Goal: Transaction & Acquisition: Purchase product/service

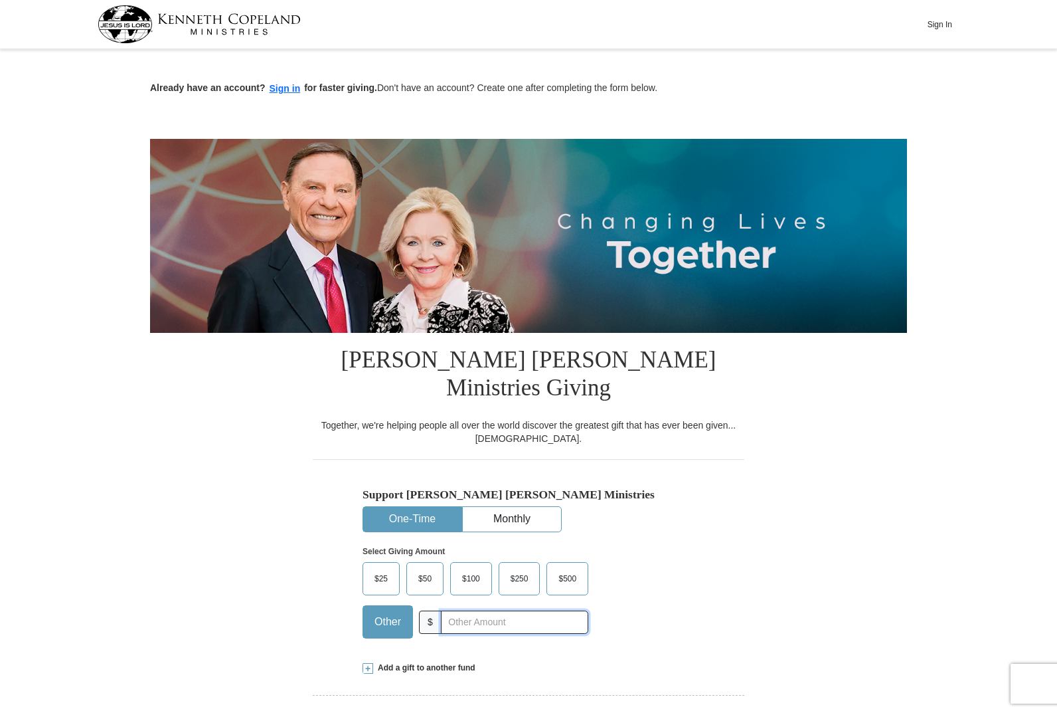
click at [467, 610] on input "text" at bounding box center [514, 621] width 147 height 23
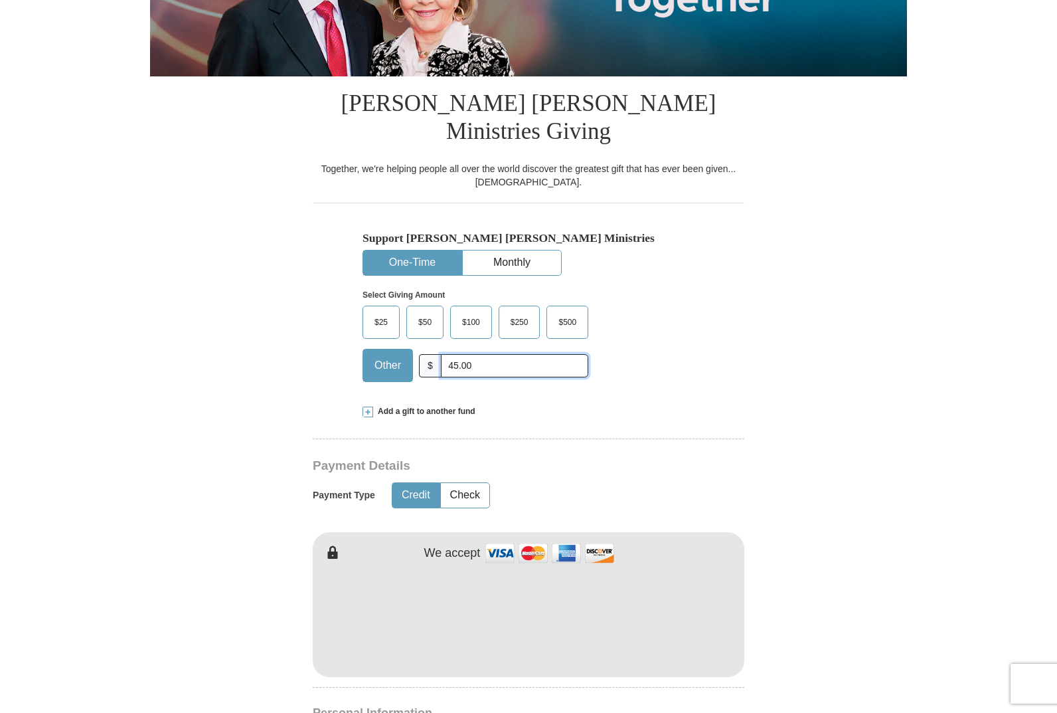
scroll to position [266, 0]
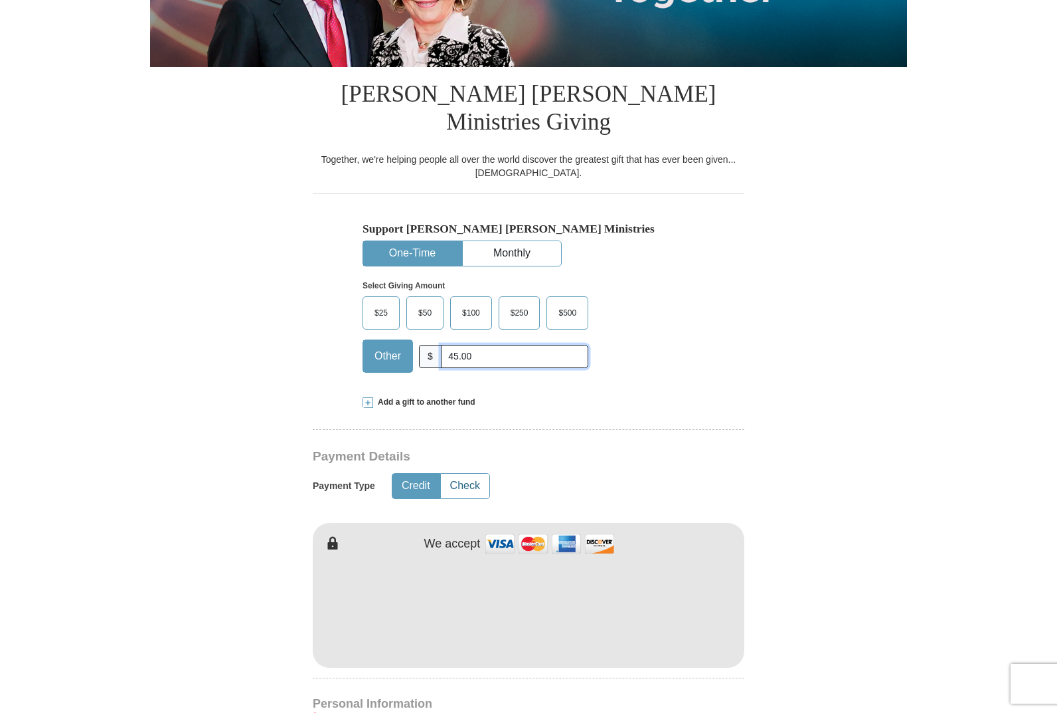
type input "45.00"
click at [454, 474] on button "Check" at bounding box center [465, 486] width 48 height 25
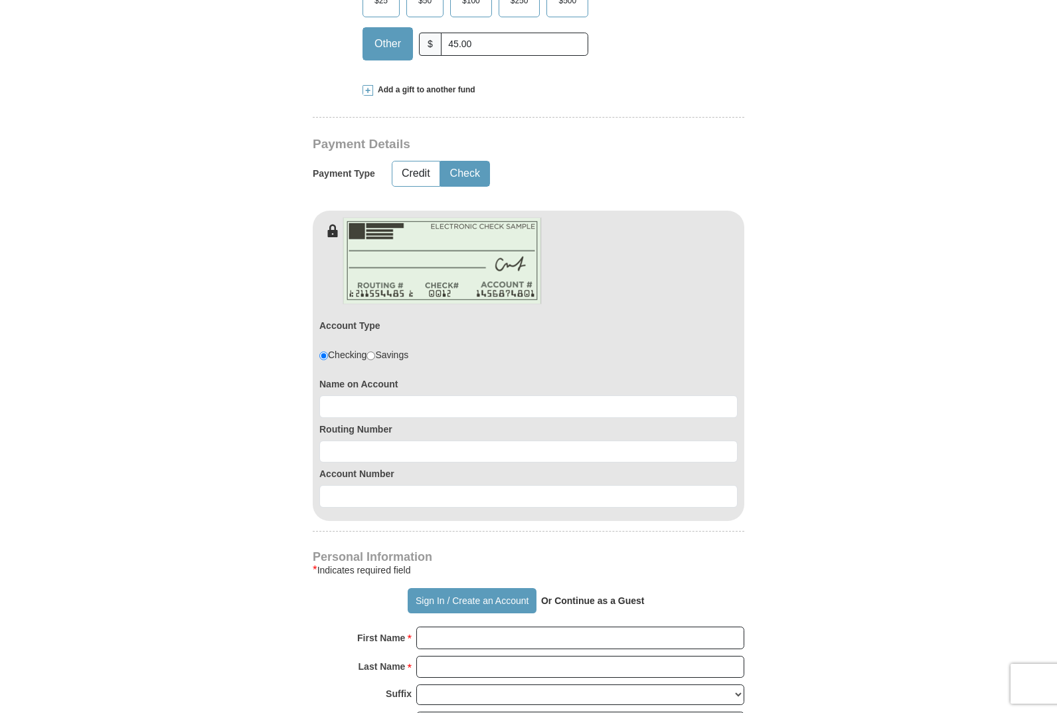
scroll to position [598, 0]
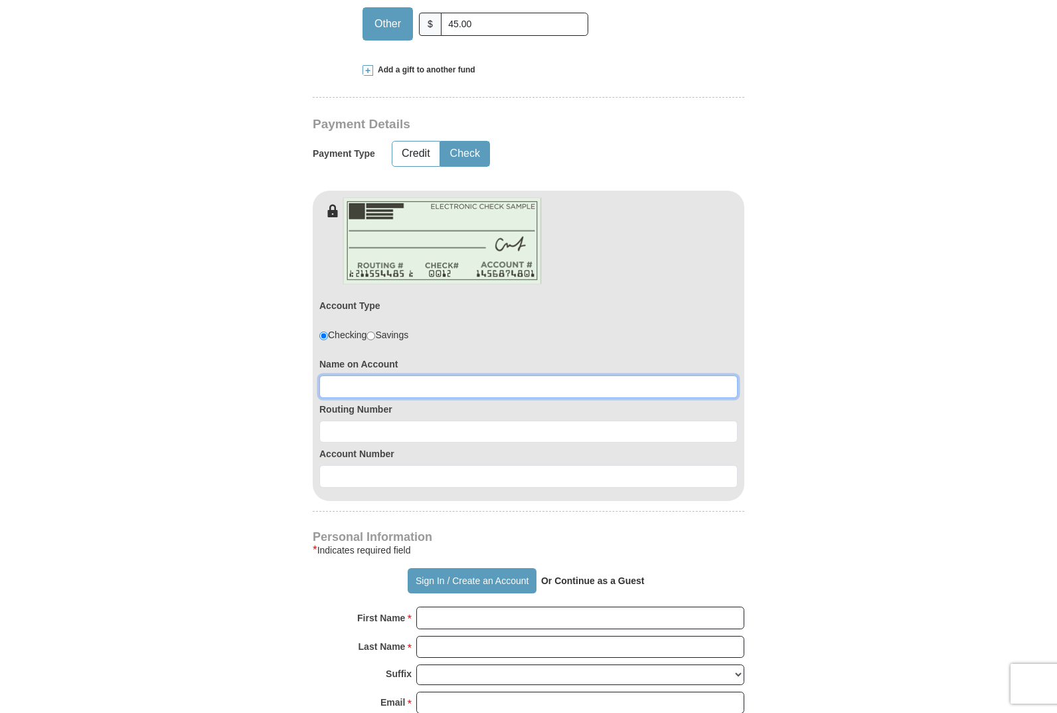
click at [335, 375] on input at bounding box center [528, 386] width 418 height 23
type input "Rhonda Stella"
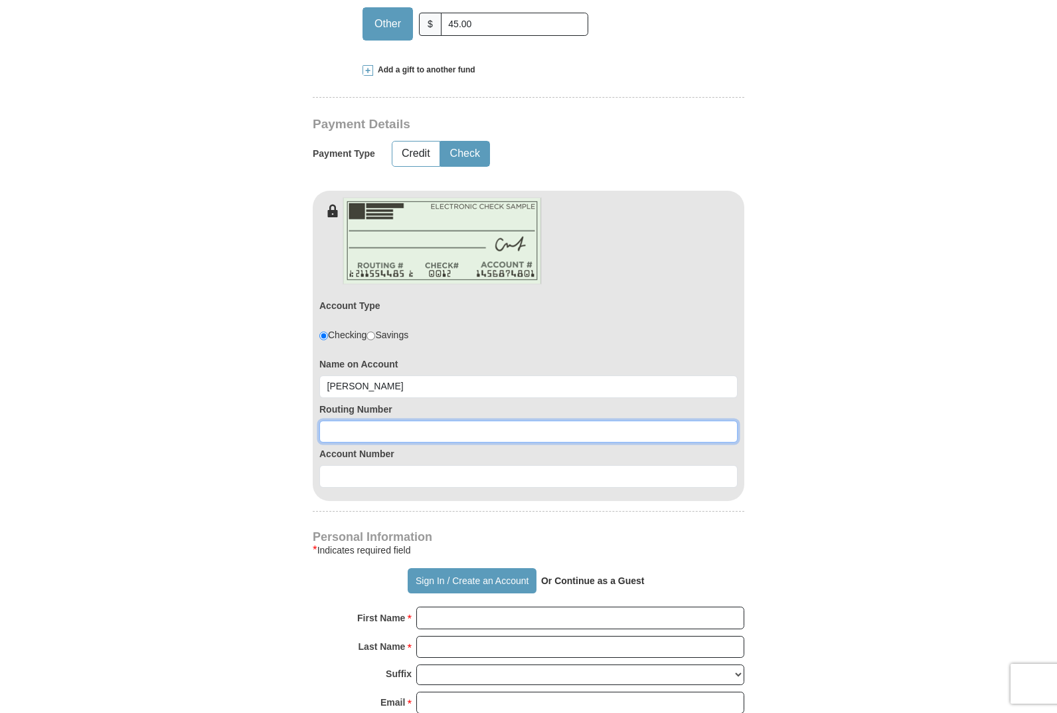
click at [369, 420] on input at bounding box center [528, 431] width 418 height 23
type input "124103799"
click at [404, 442] on div "Account Number" at bounding box center [528, 464] width 418 height 45
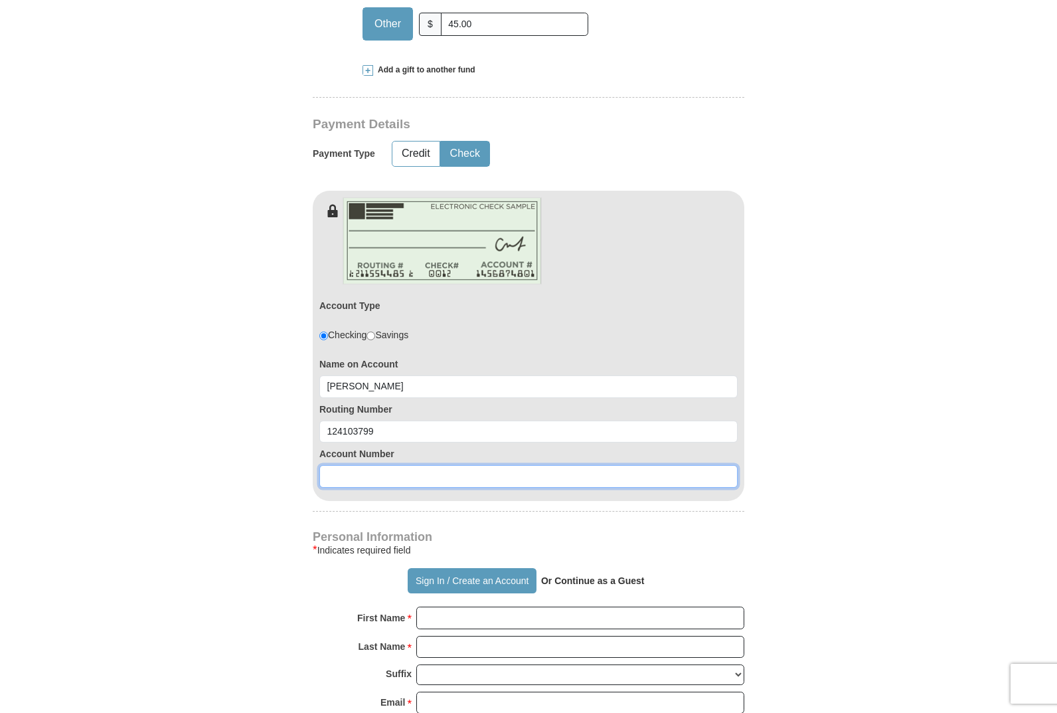
click at [403, 465] on input at bounding box center [528, 476] width 418 height 23
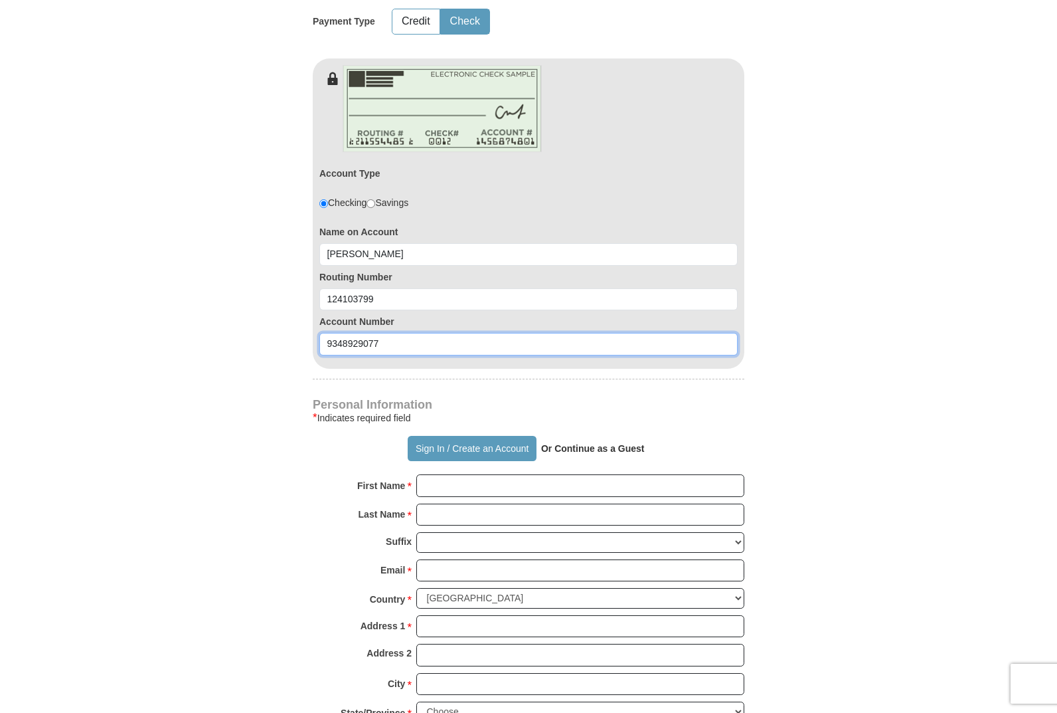
scroll to position [731, 0]
type input "9348929077"
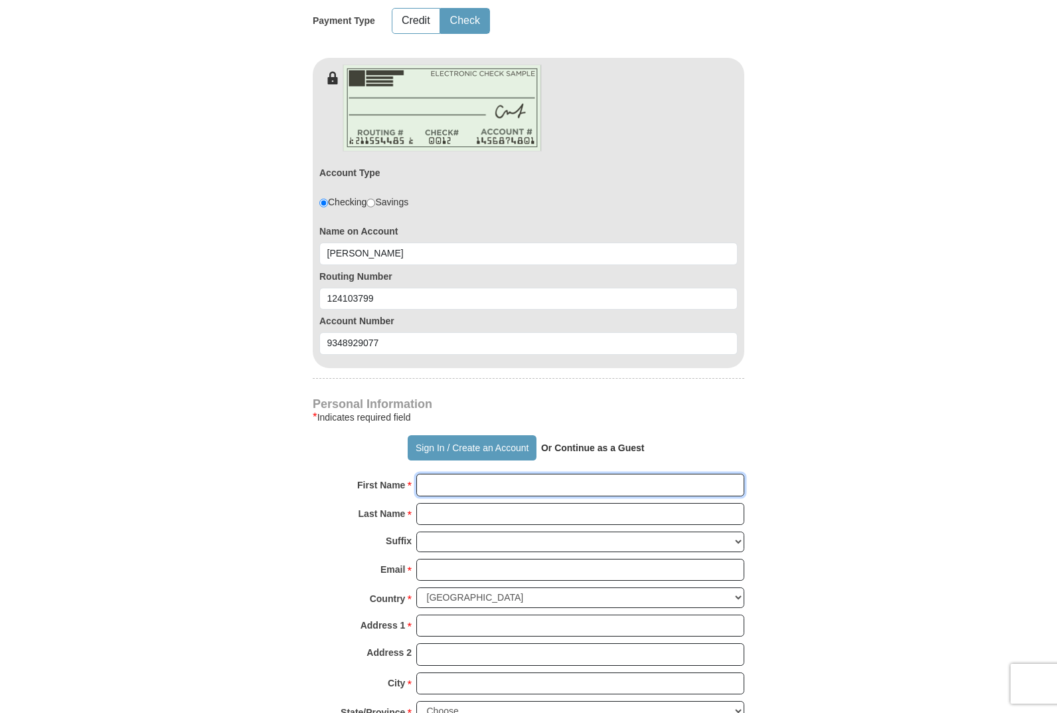
click at [493, 474] on input "First Name *" at bounding box center [580, 485] width 328 height 23
type input "Rhonda"
type input "Stella"
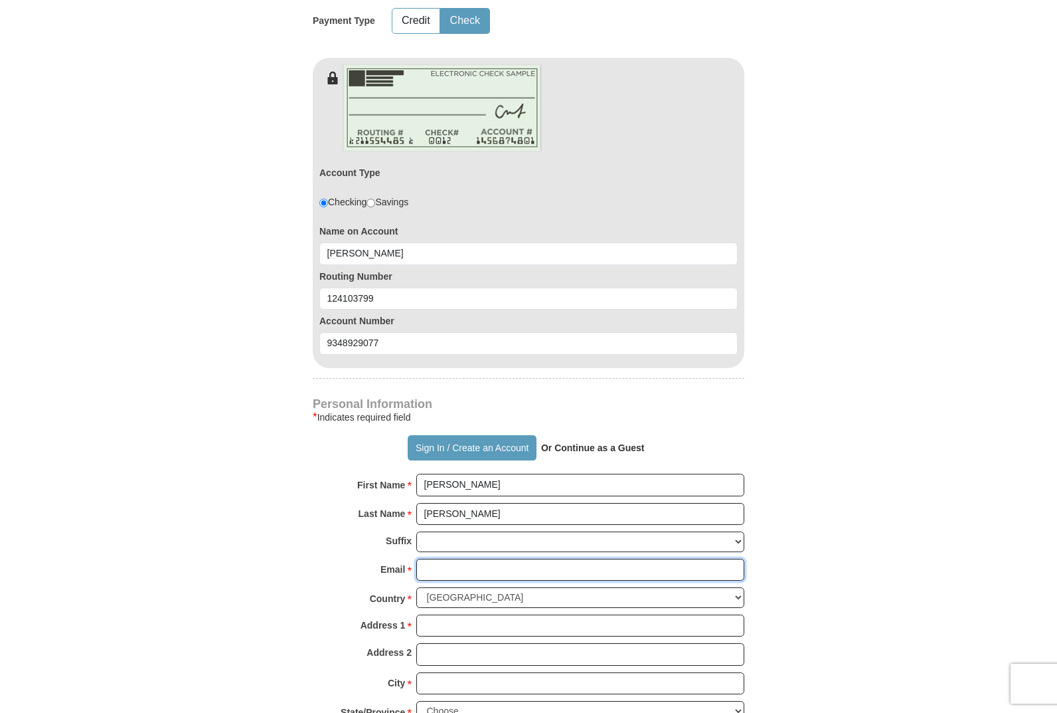
type input "stellafam98@gmail.com"
type input "PO Box 1935"
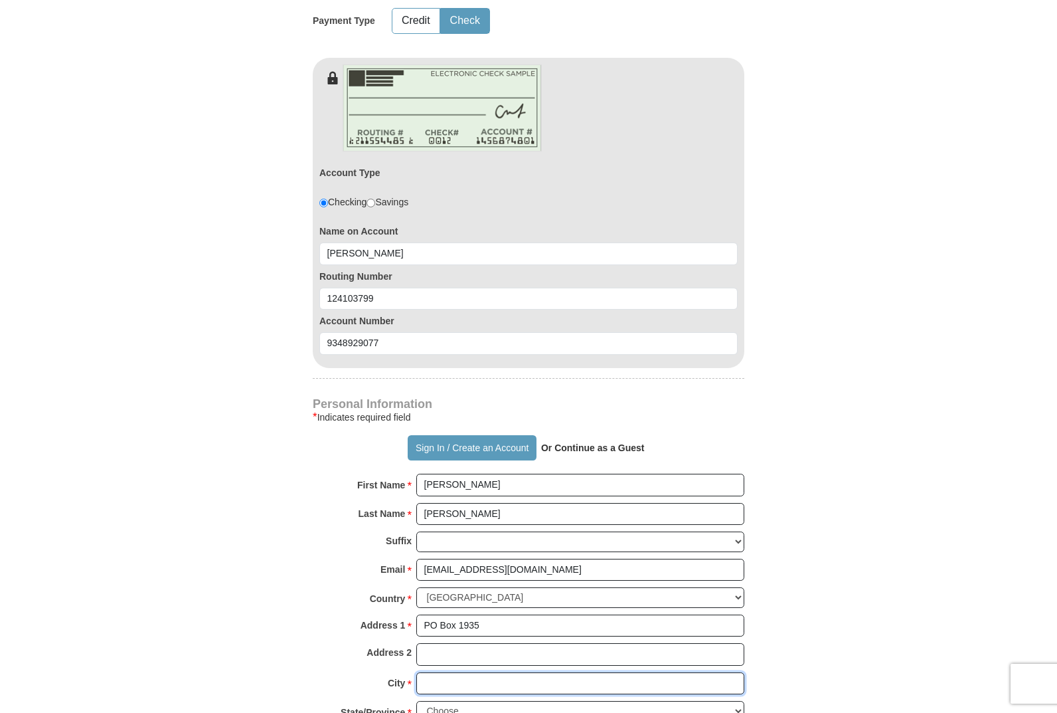
type input "Bonners Ferry"
select select "ID"
type input "83805"
type input "2086994560"
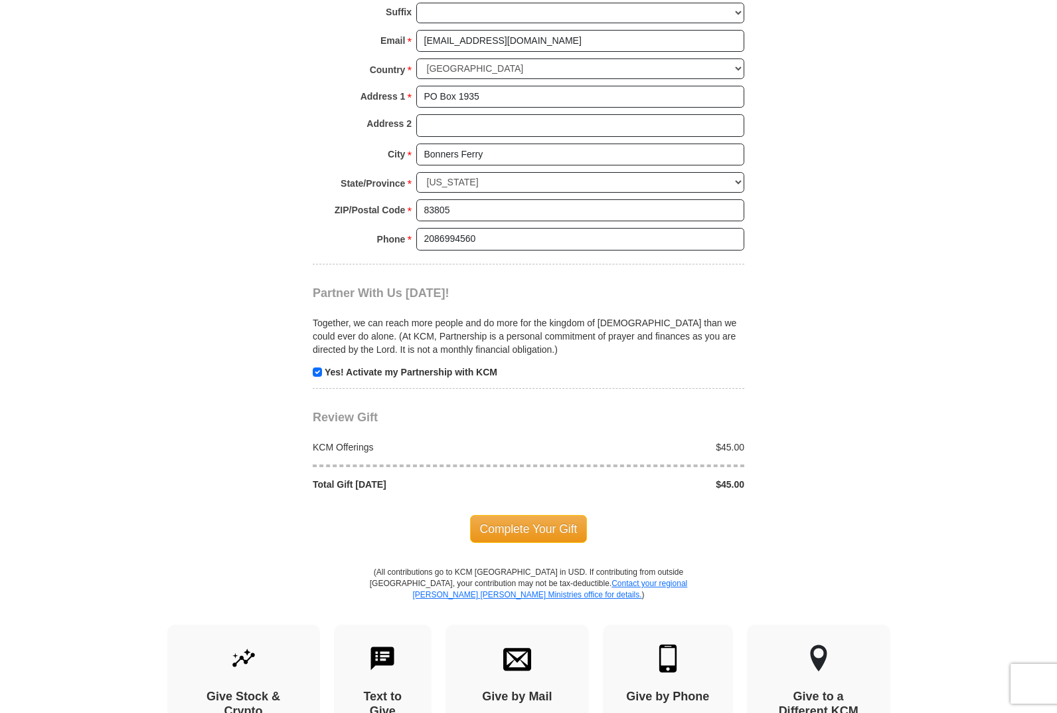
scroll to position [1262, 0]
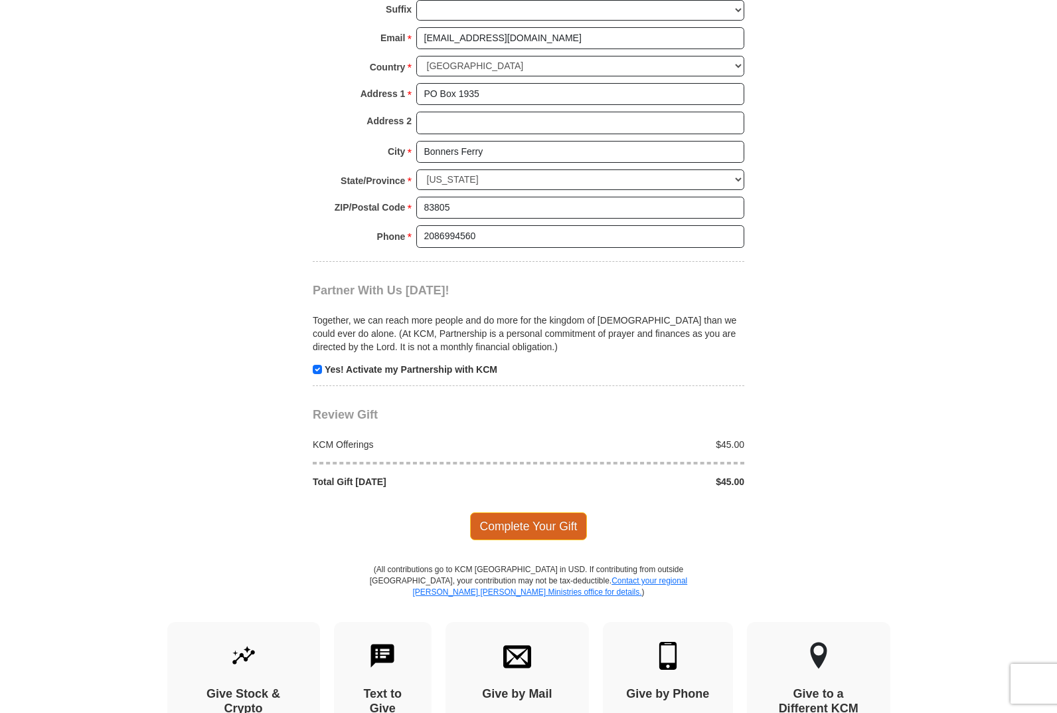
click at [486, 512] on span "Complete Your Gift" at bounding box center [529, 526] width 118 height 28
